Goal: Go to known website

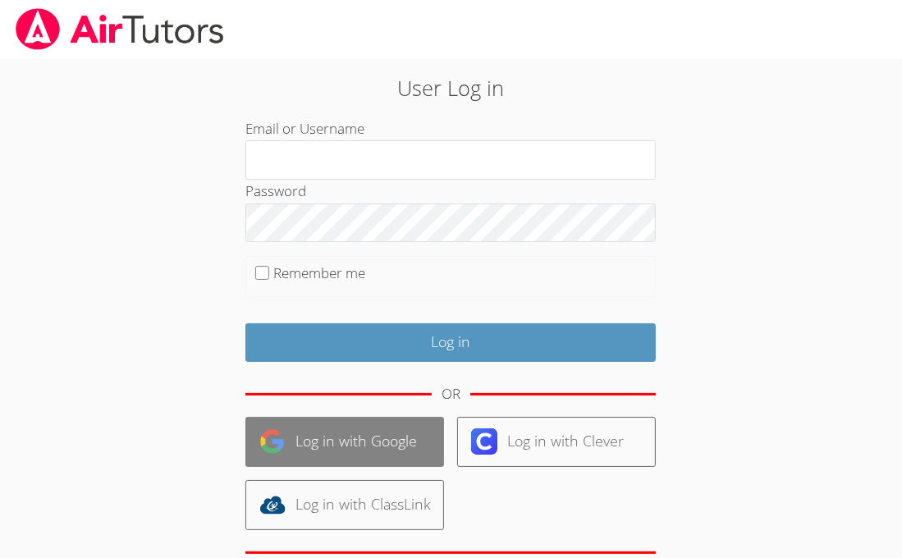
click at [323, 452] on link "Log in with Google" at bounding box center [344, 442] width 199 height 50
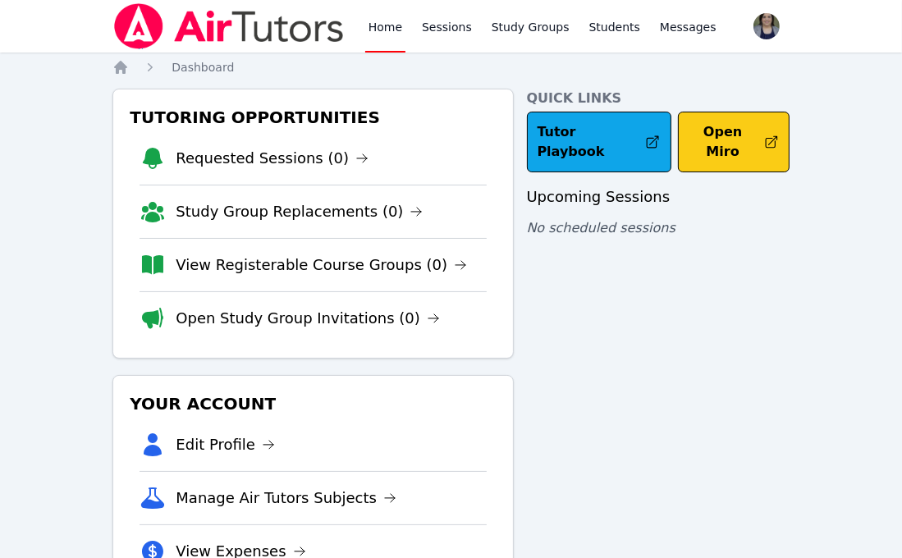
click at [729, 128] on button "Open Miro" at bounding box center [734, 142] width 112 height 61
